Goal: Transaction & Acquisition: Purchase product/service

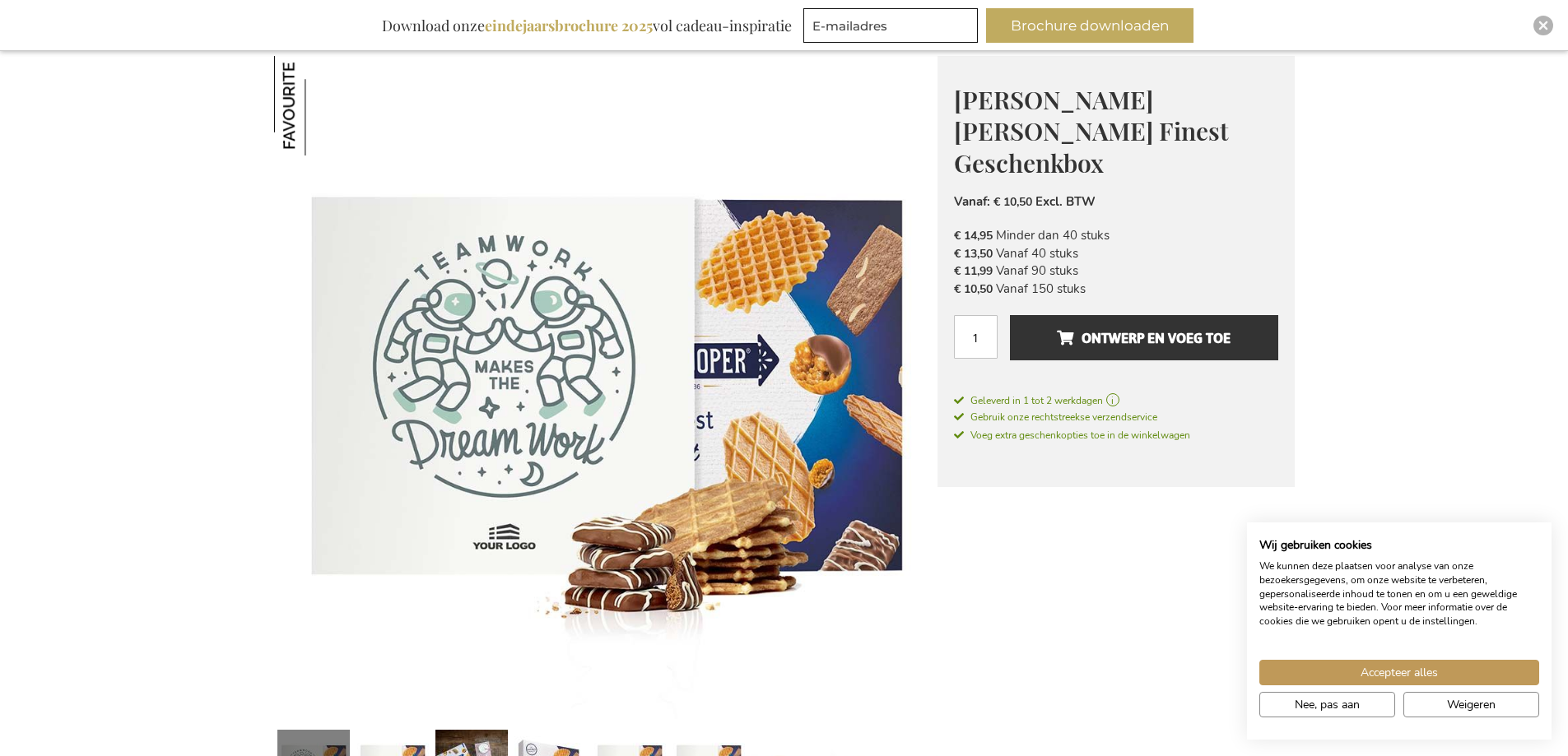
scroll to position [380, 0]
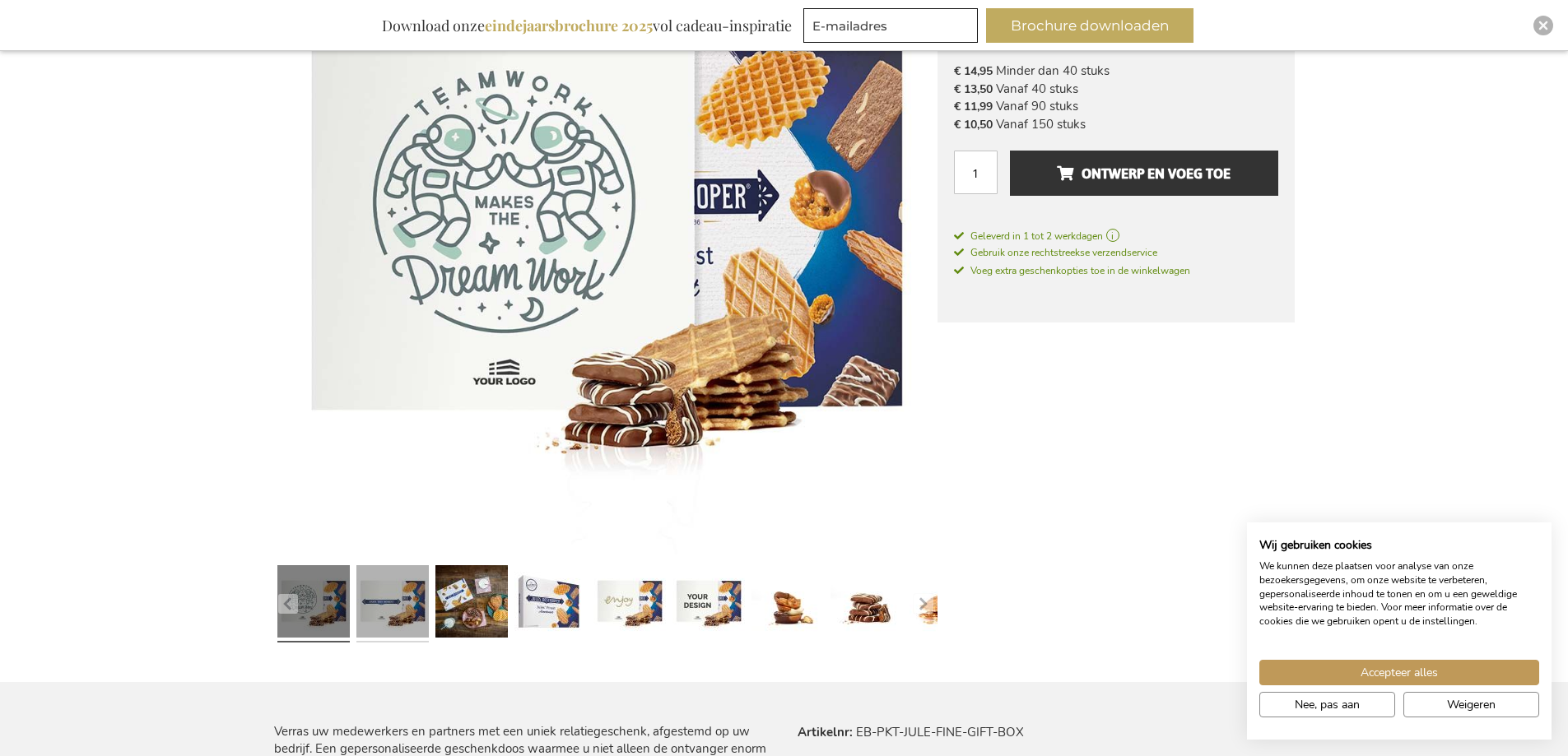
click at [411, 605] on link at bounding box center [392, 604] width 73 height 90
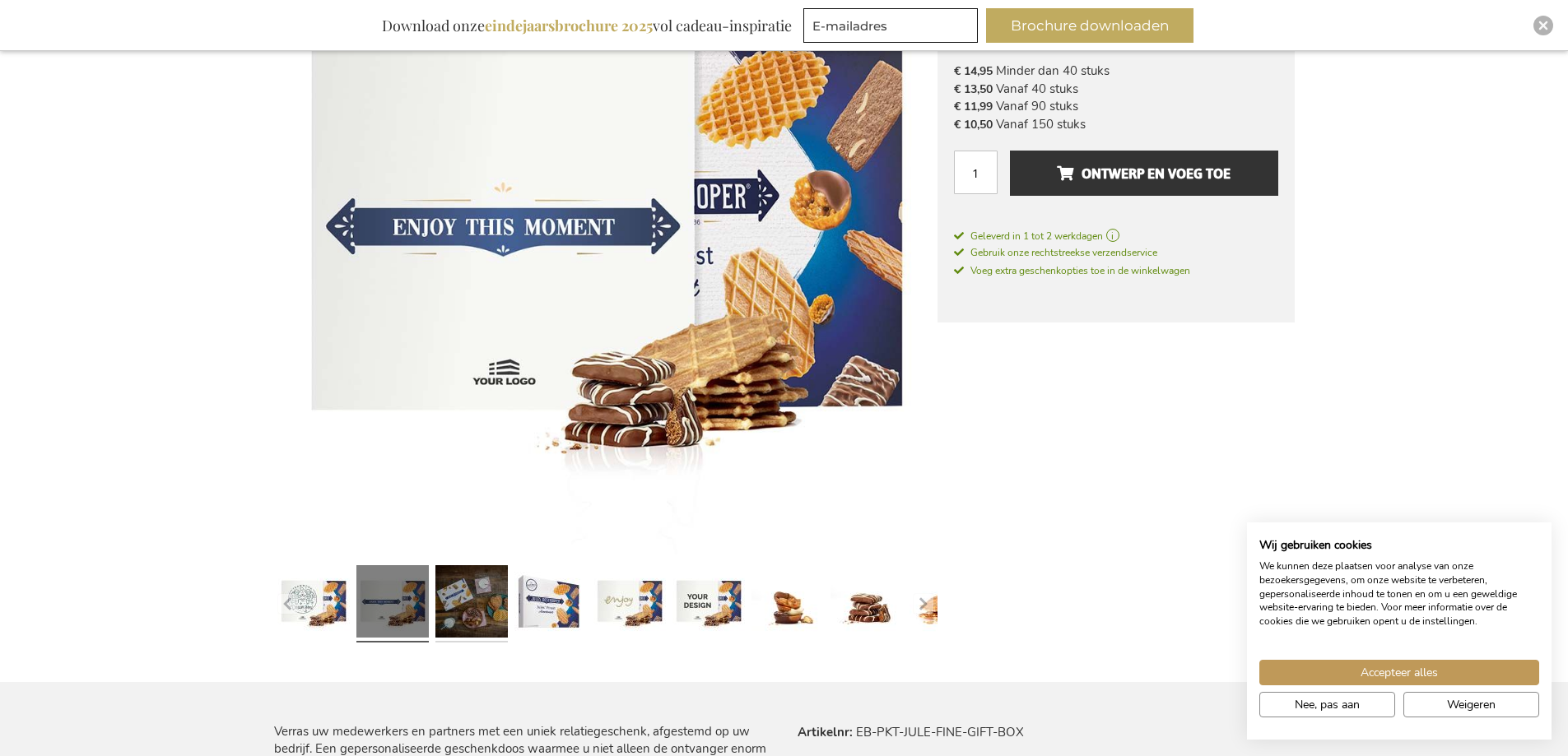
click at [470, 601] on link at bounding box center [472, 604] width 73 height 90
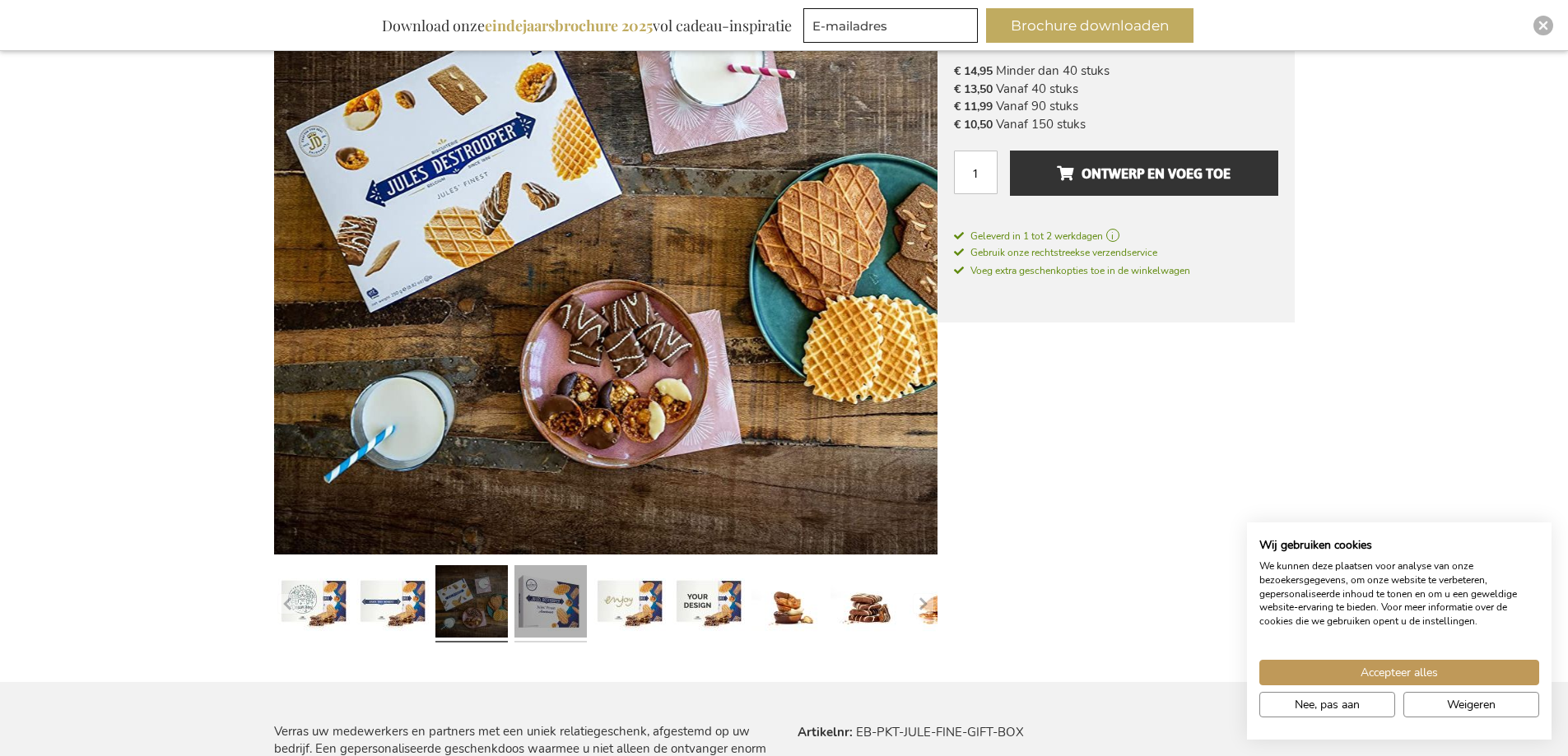
click at [541, 607] on link at bounding box center [551, 604] width 73 height 90
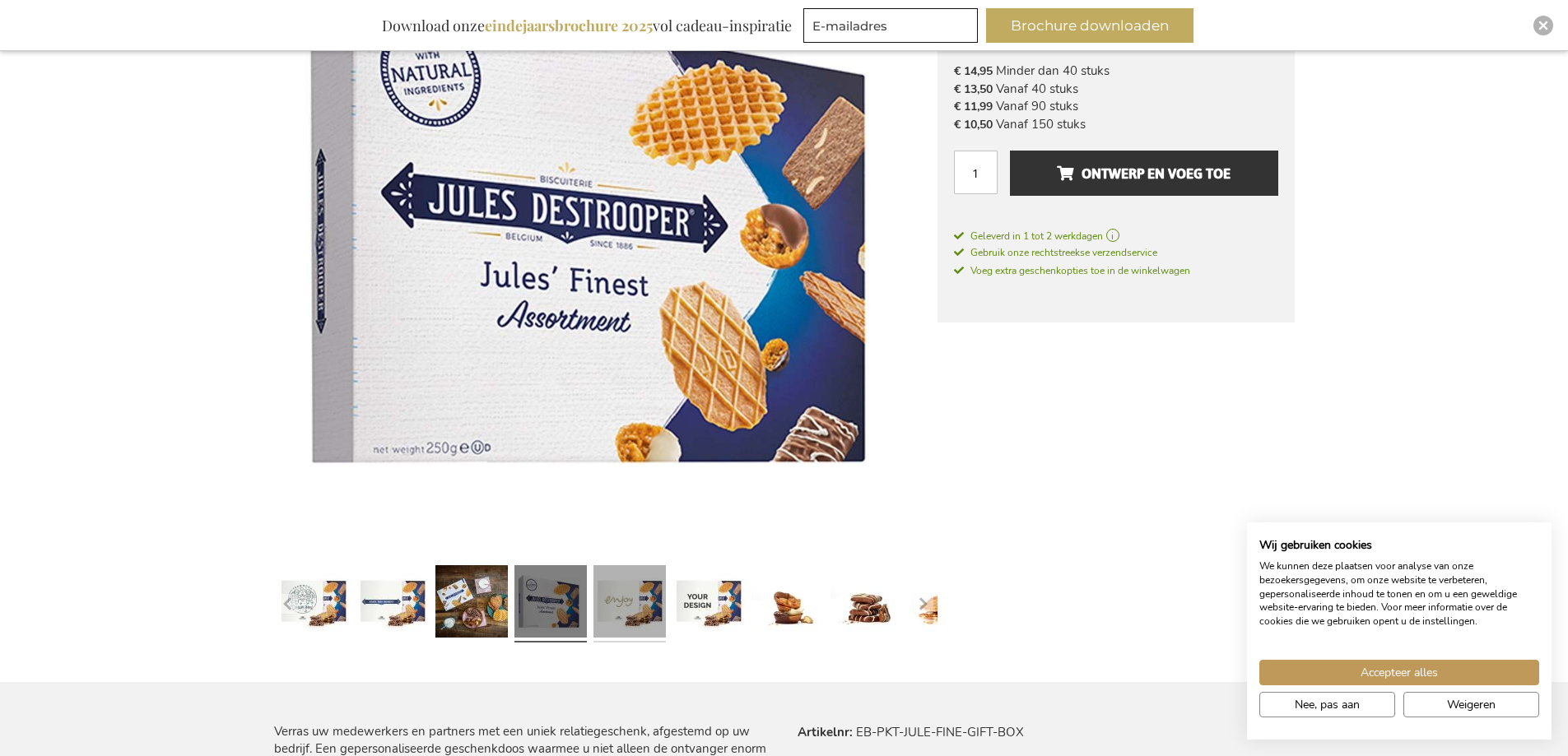
click at [609, 608] on link at bounding box center [630, 604] width 73 height 90
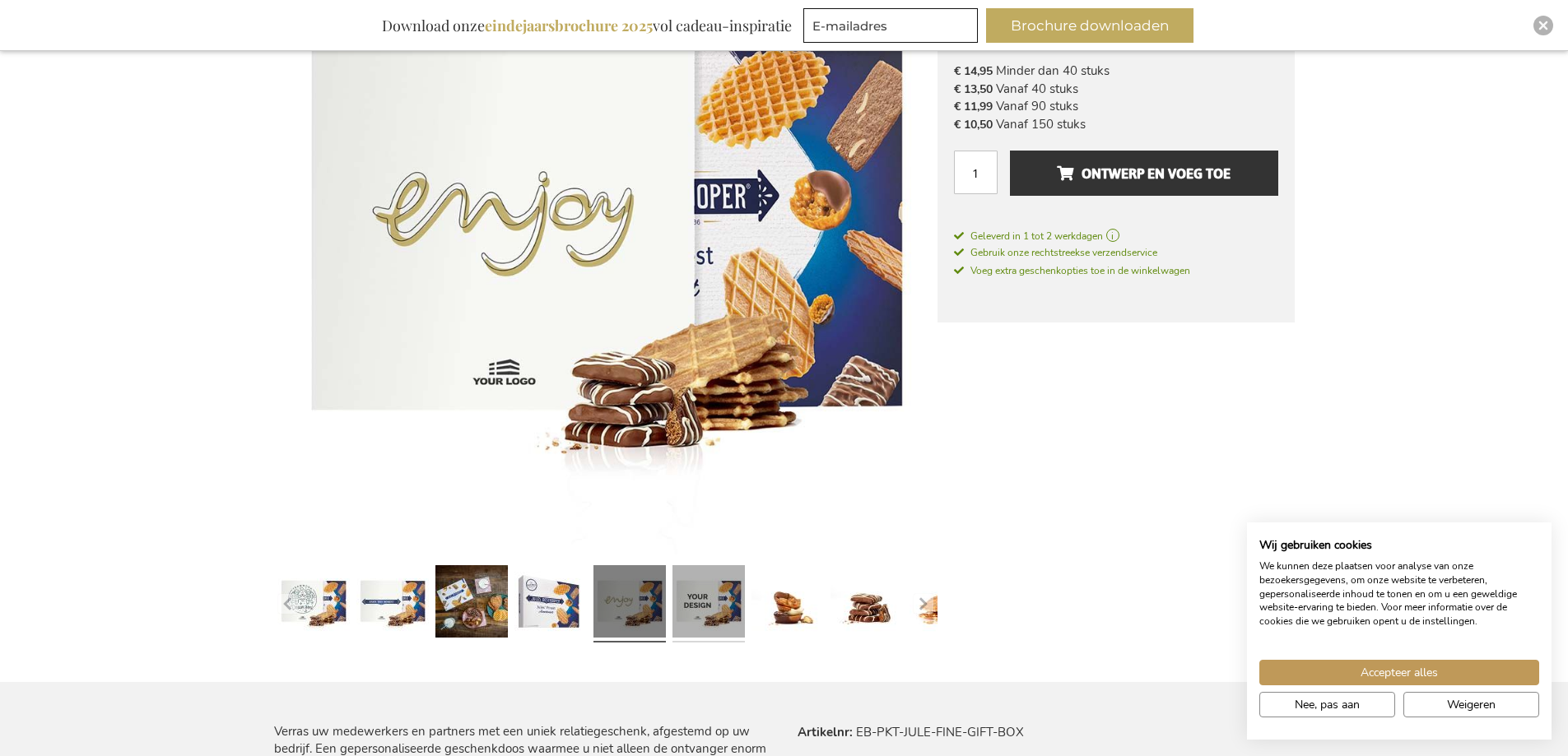
click at [723, 608] on link at bounding box center [709, 604] width 73 height 90
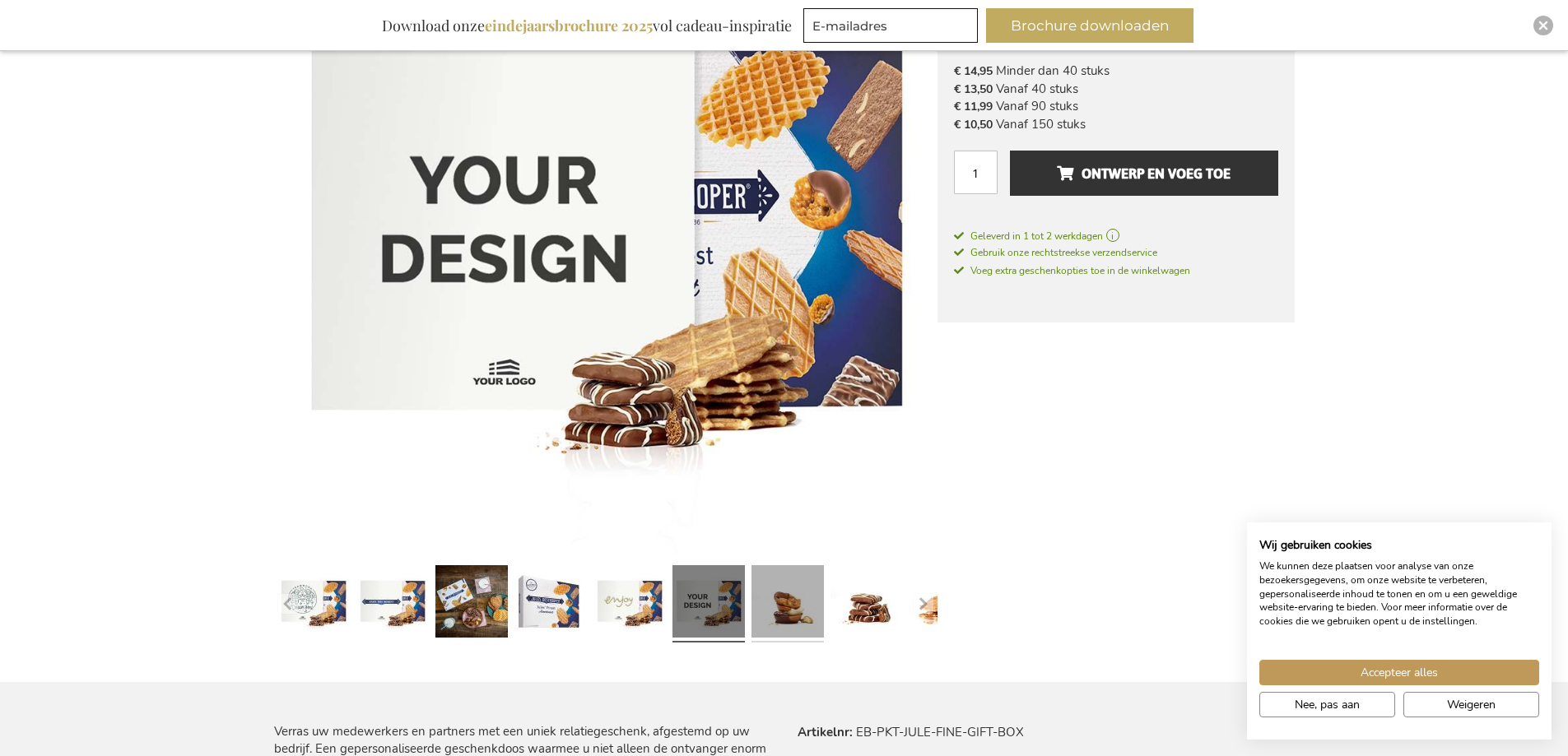
click at [771, 608] on link at bounding box center [788, 604] width 73 height 90
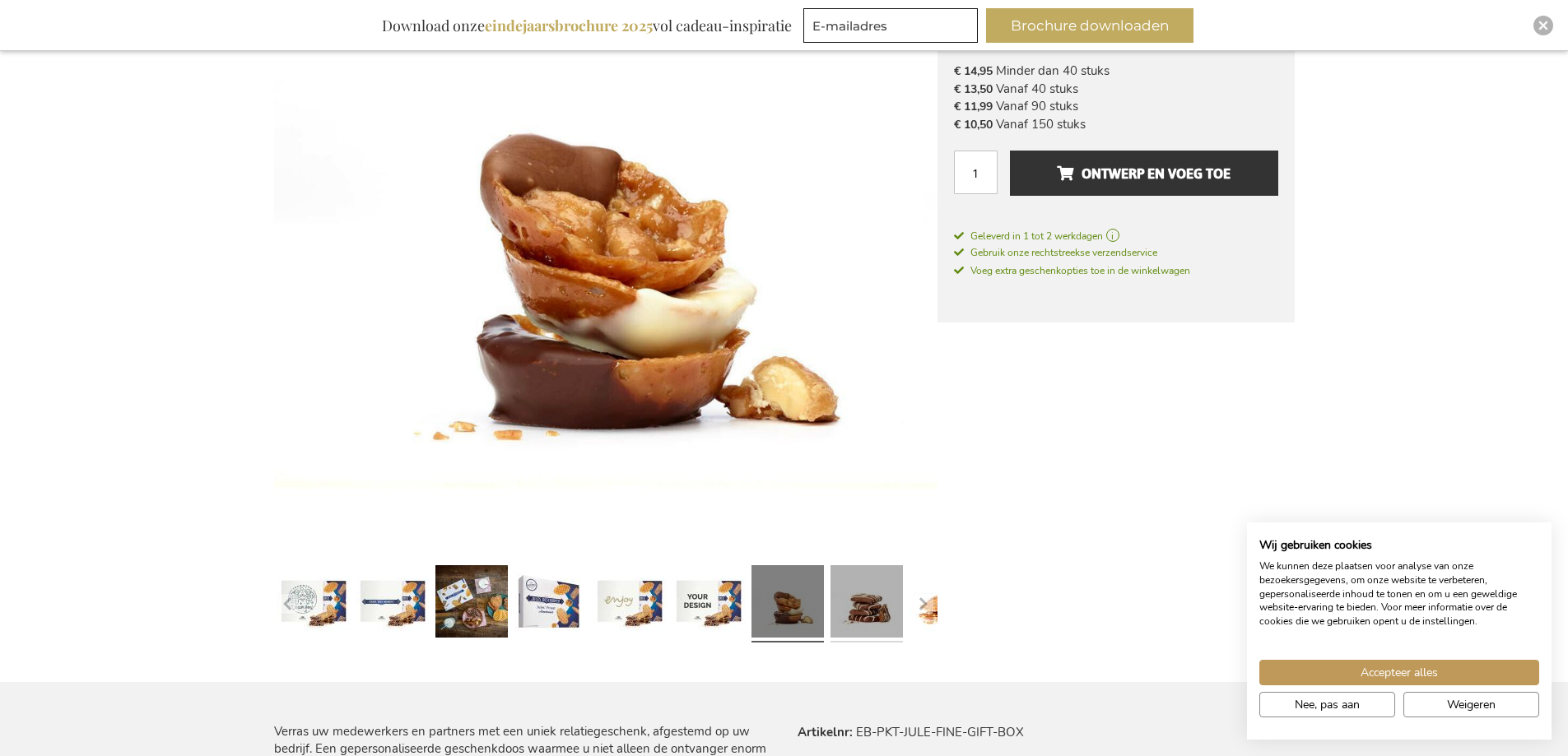
click at [860, 601] on link at bounding box center [867, 604] width 73 height 90
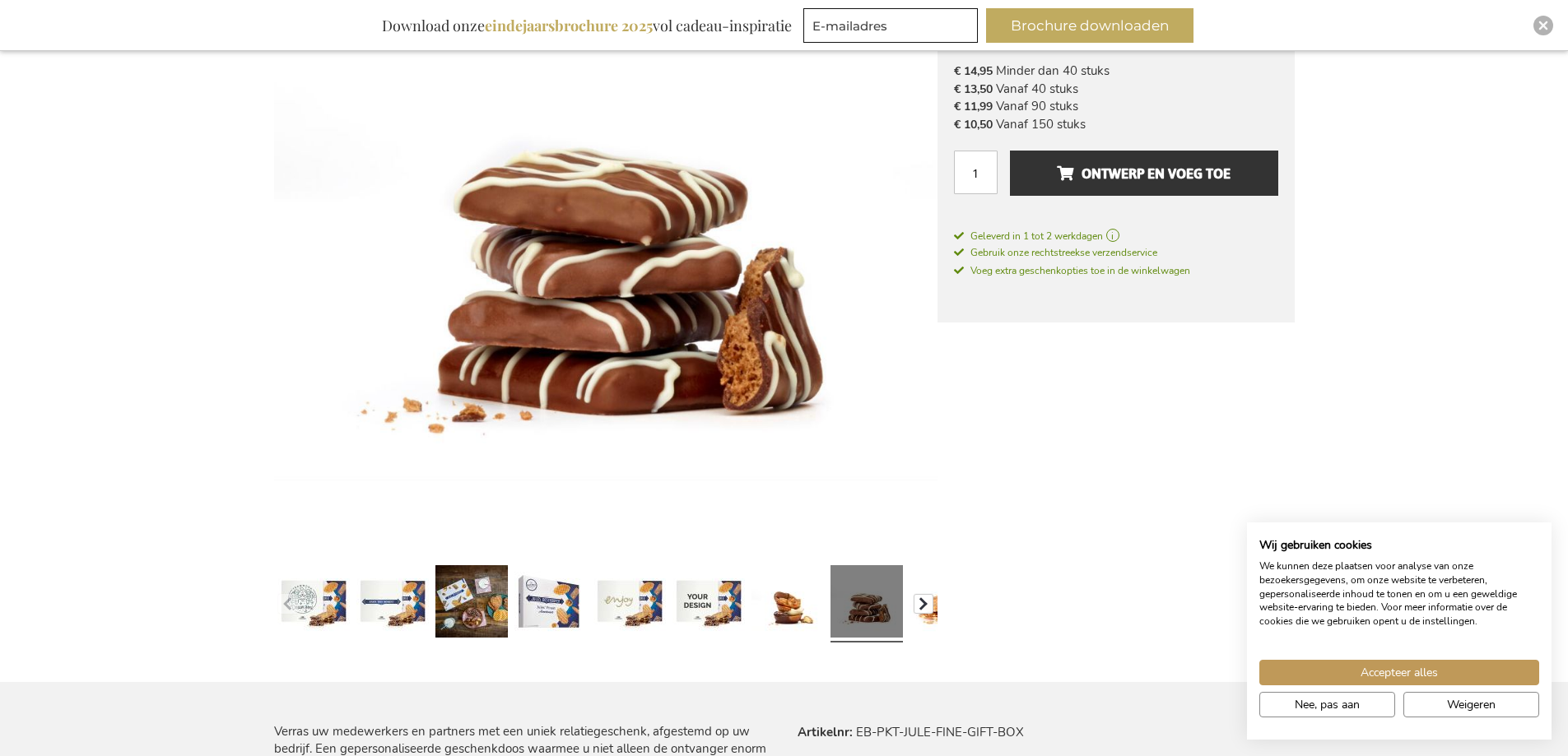
click at [931, 598] on button "button" at bounding box center [924, 604] width 20 height 20
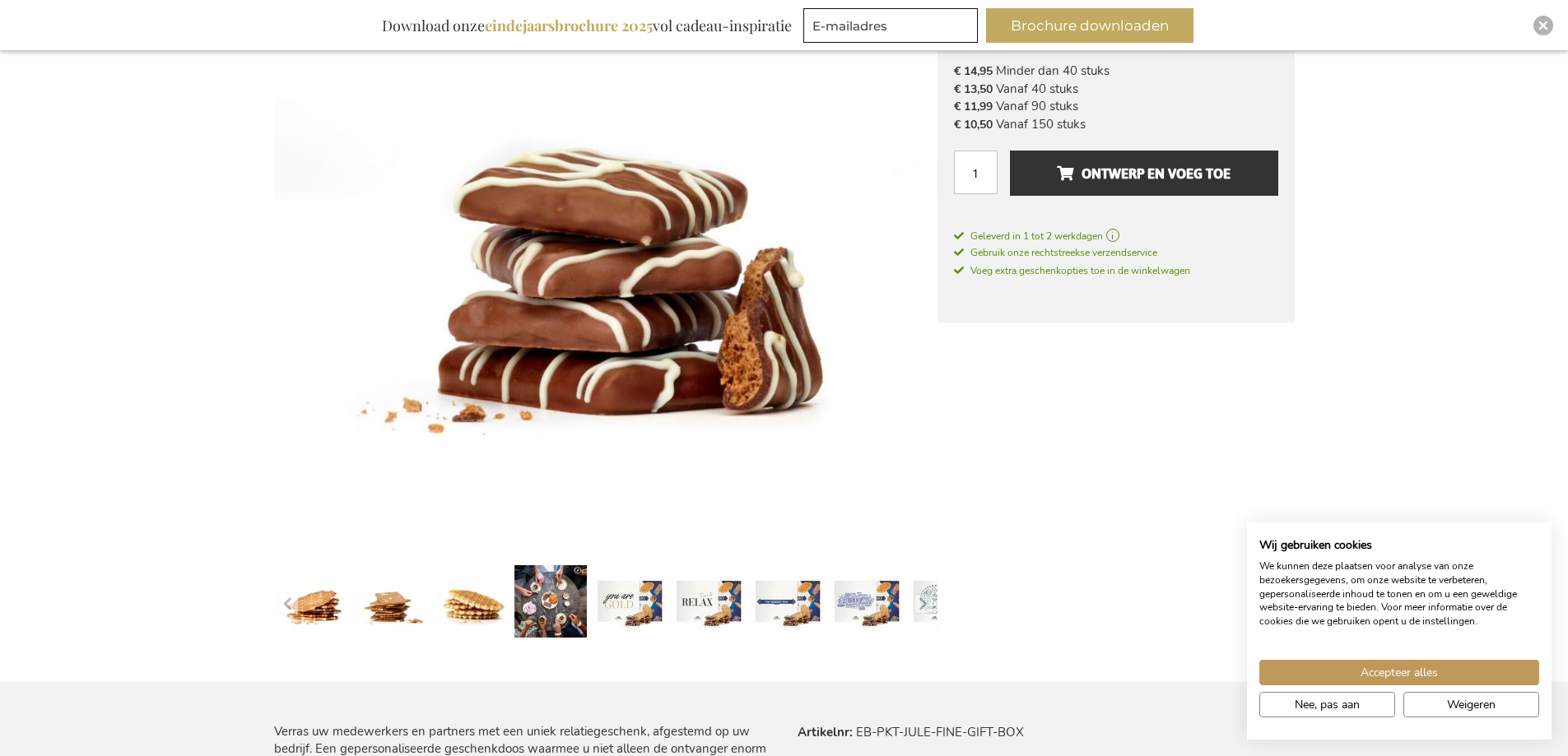
scroll to position [0, 0]
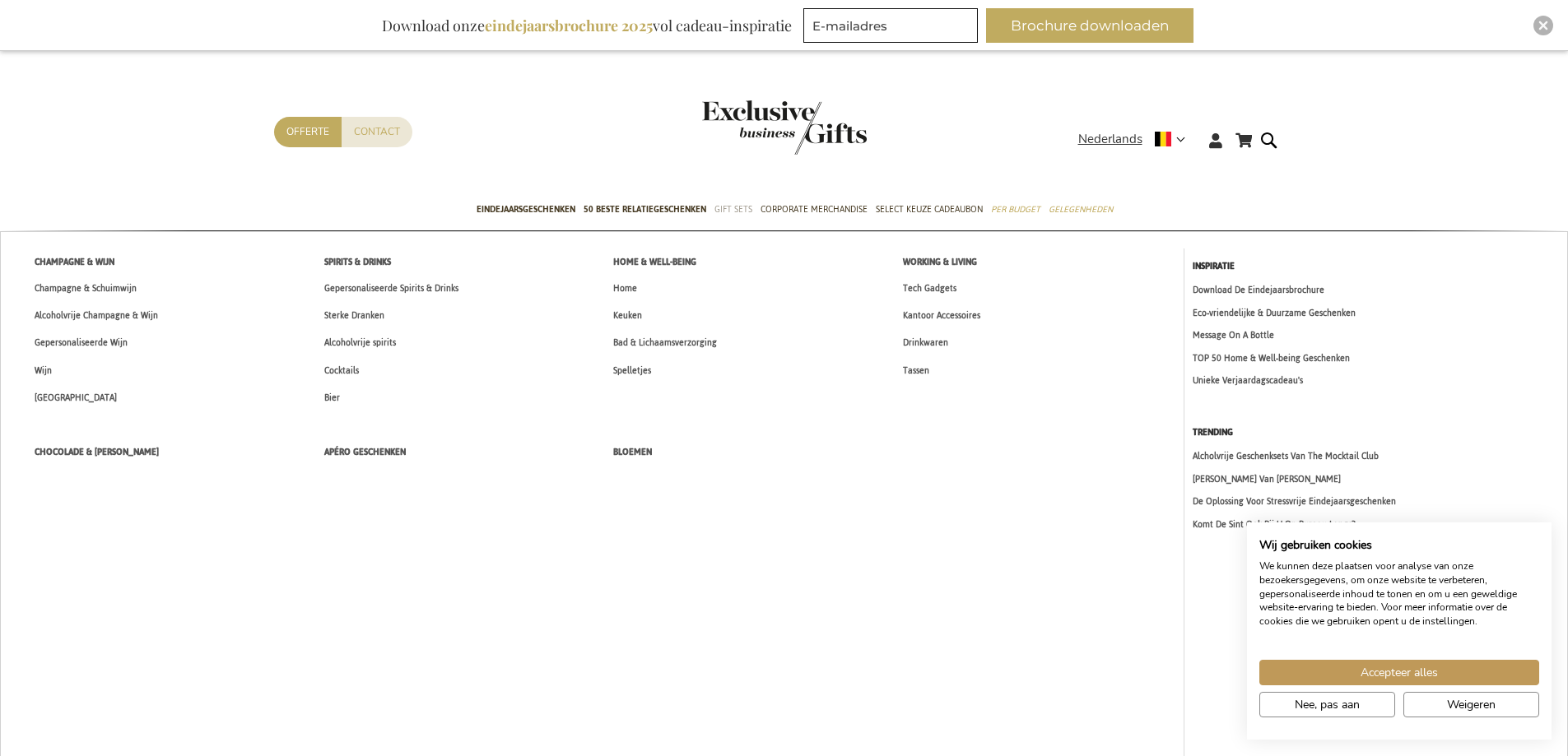
click at [739, 205] on span "Gift Sets" at bounding box center [733, 209] width 37 height 18
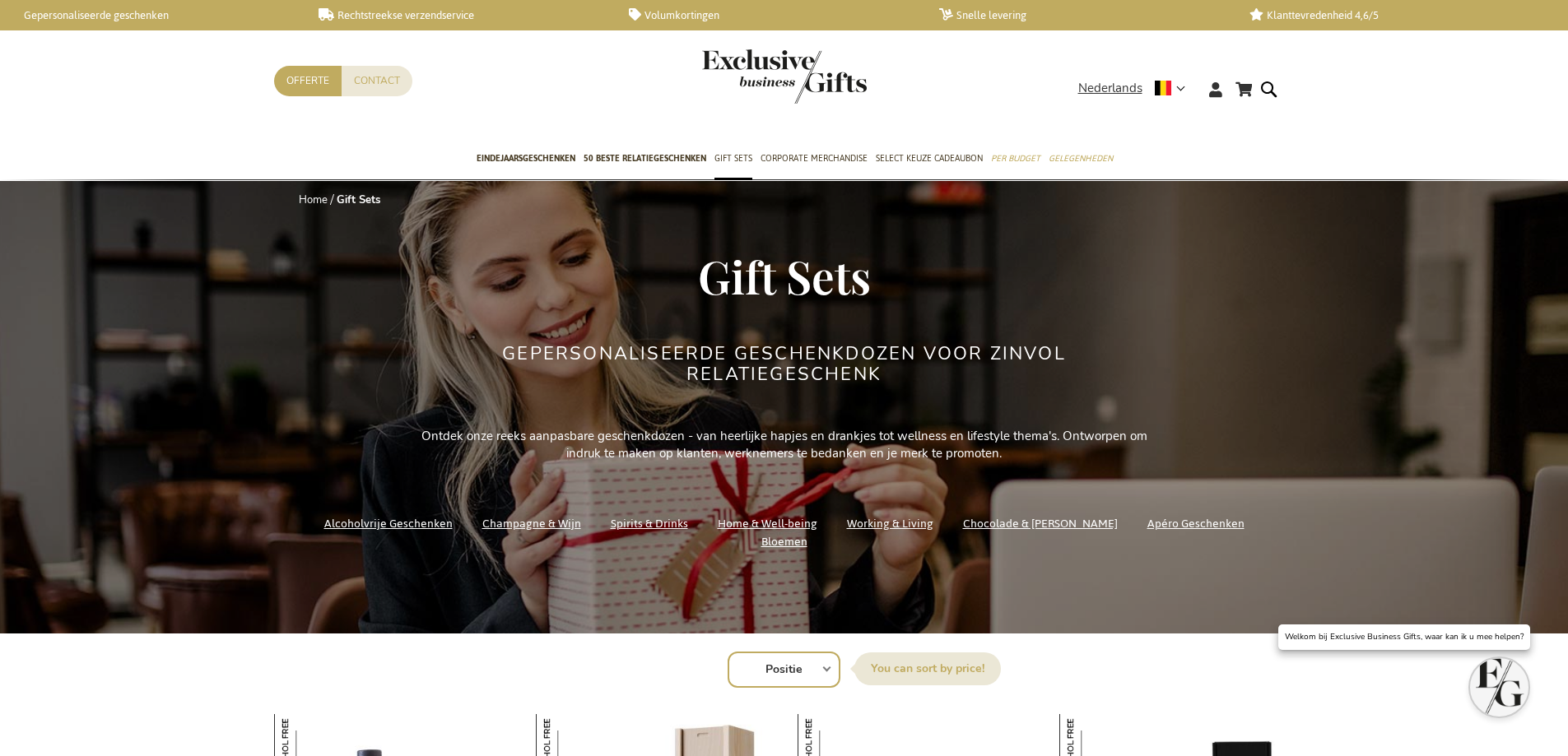
click at [93, 9] on link "Gepersonaliseerde geschenken" at bounding box center [150, 15] width 284 height 14
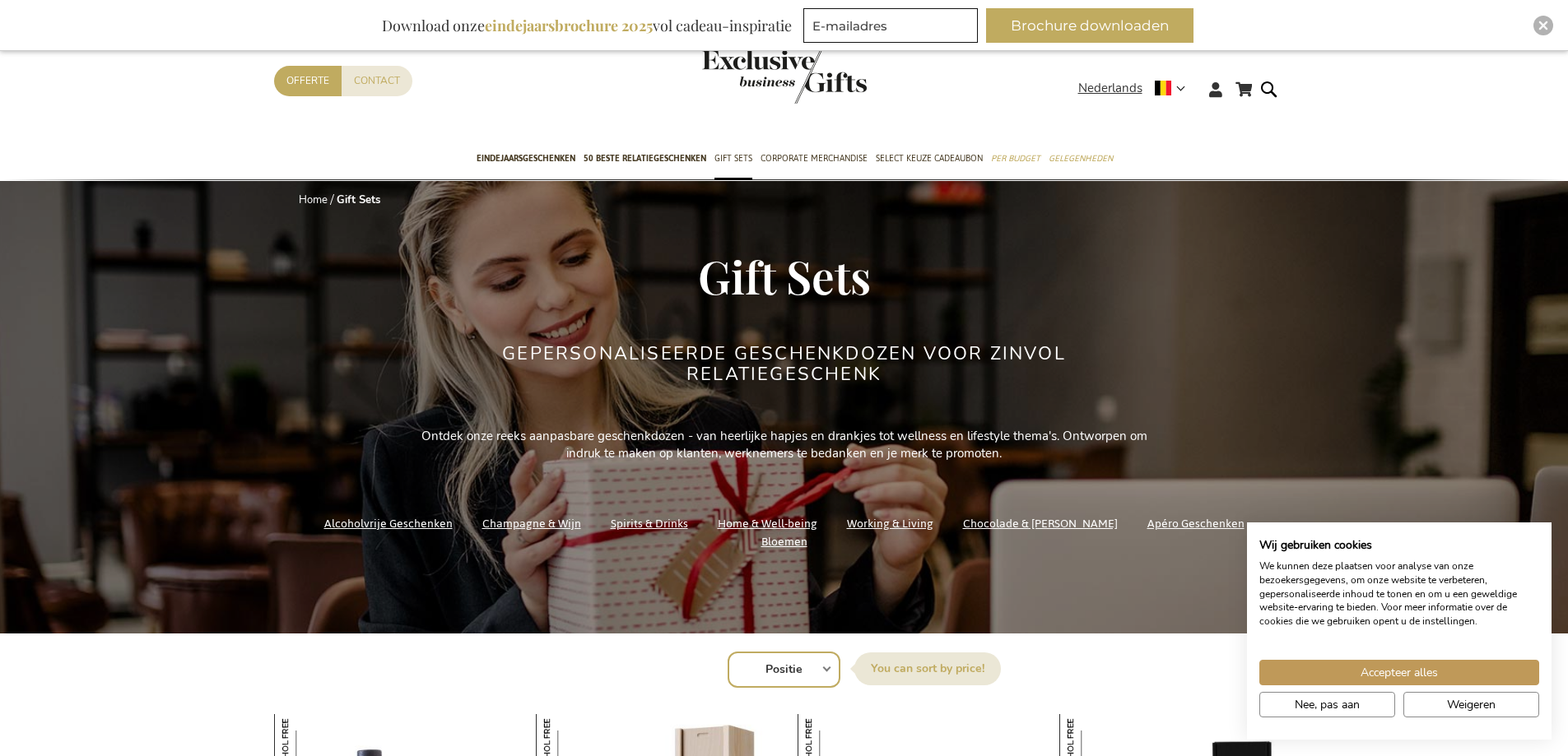
scroll to position [411, 0]
